Goal: Information Seeking & Learning: Learn about a topic

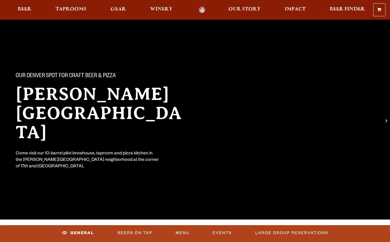
scroll to position [120, 0]
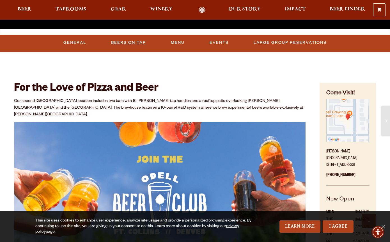
click at [131, 42] on link "Beers On Tap" at bounding box center [128, 42] width 39 height 13
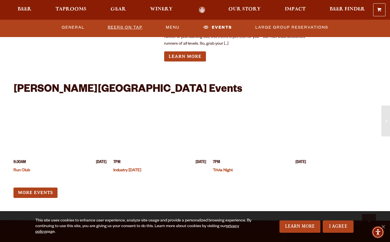
scroll to position [1394, 0]
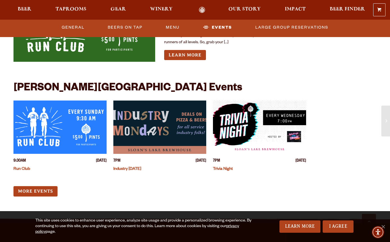
click at [23, 167] on link "Run Club" at bounding box center [21, 169] width 17 height 4
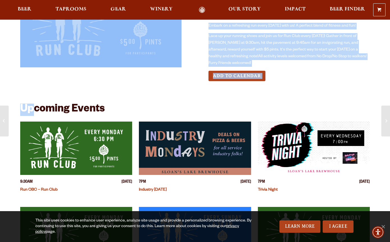
scroll to position [5, 0]
